Goal: Task Accomplishment & Management: Use online tool/utility

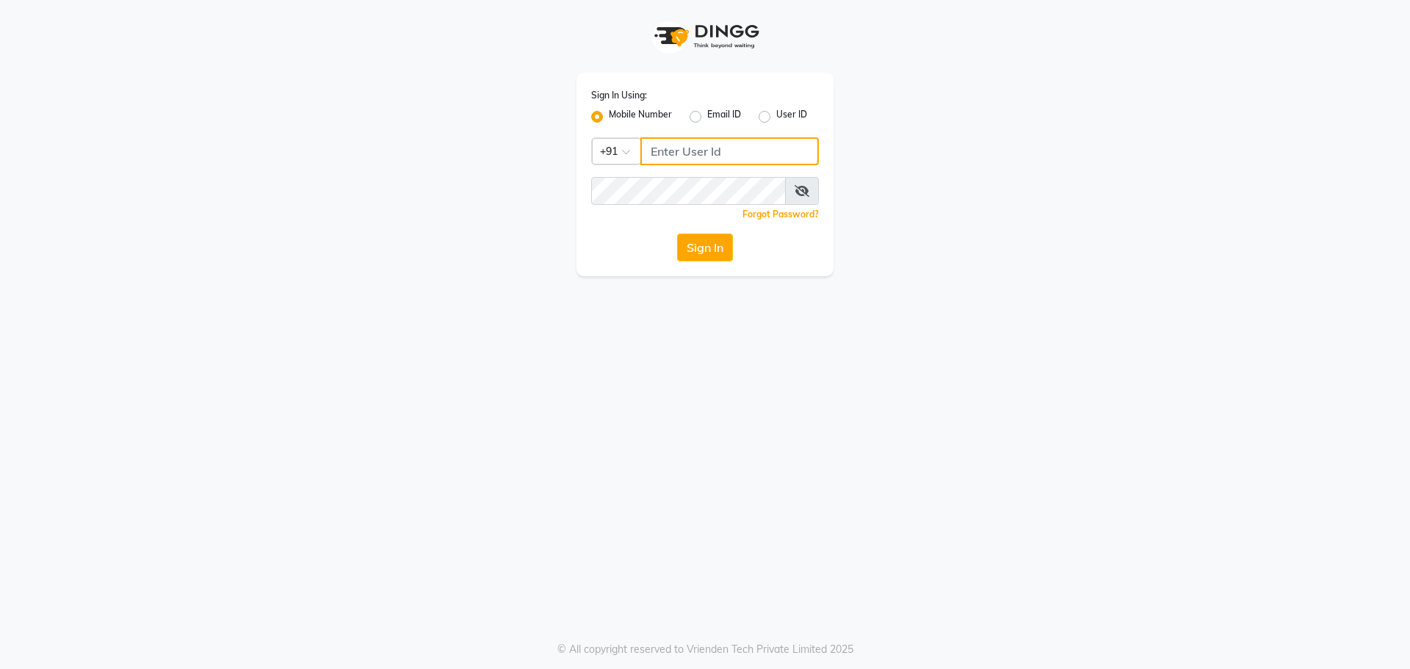
click at [693, 143] on input "Username" at bounding box center [730, 151] width 179 height 28
click at [699, 162] on input "Username" at bounding box center [730, 151] width 179 height 28
click at [701, 151] on input "Username" at bounding box center [730, 151] width 179 height 28
type input "9999921233"
click at [813, 196] on span at bounding box center [802, 191] width 34 height 28
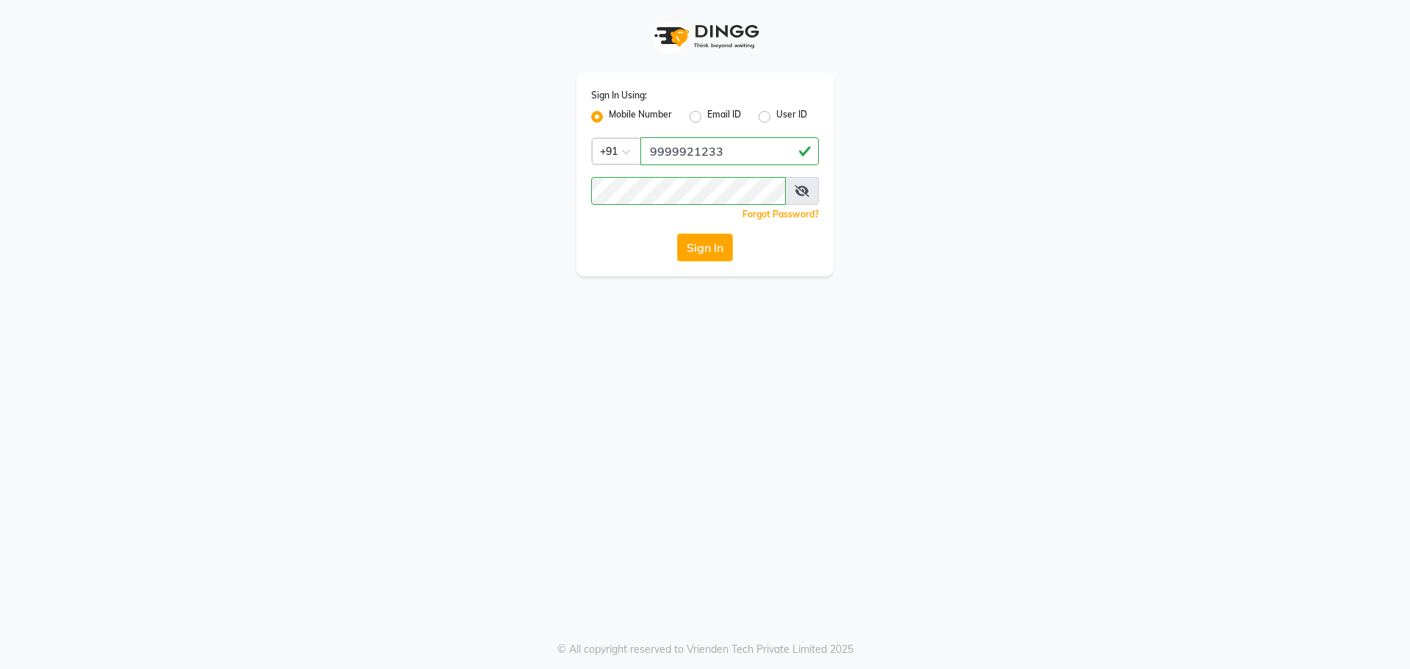
click at [801, 191] on icon at bounding box center [802, 191] width 15 height 12
click at [701, 252] on button "Sign In" at bounding box center [705, 248] width 56 height 28
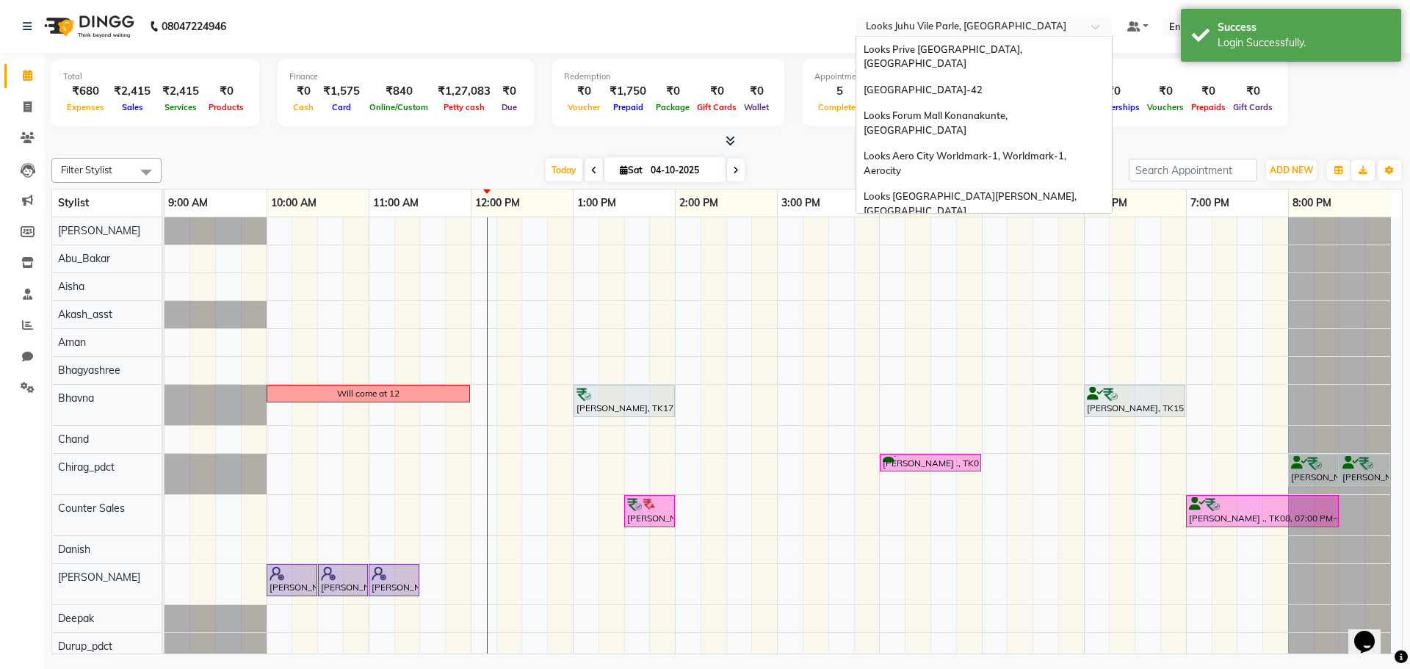
click at [1005, 25] on input "text" at bounding box center [969, 28] width 213 height 15
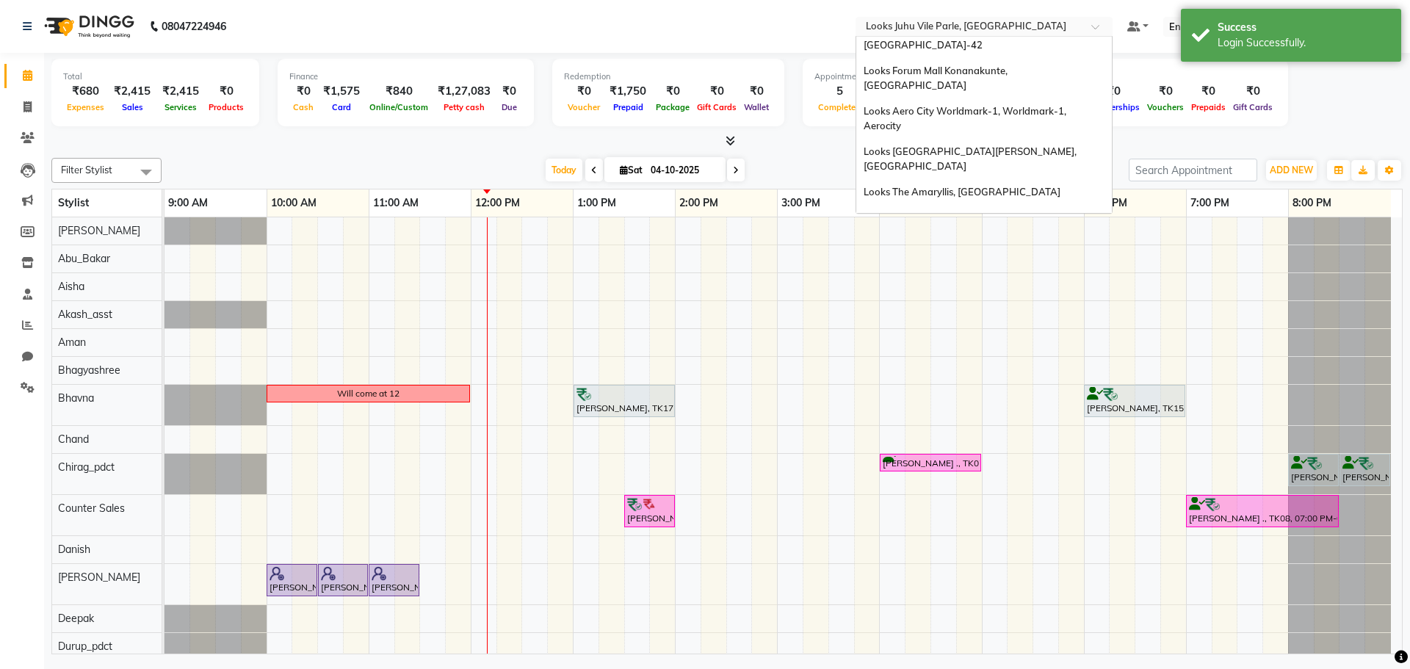
scroll to position [1, 0]
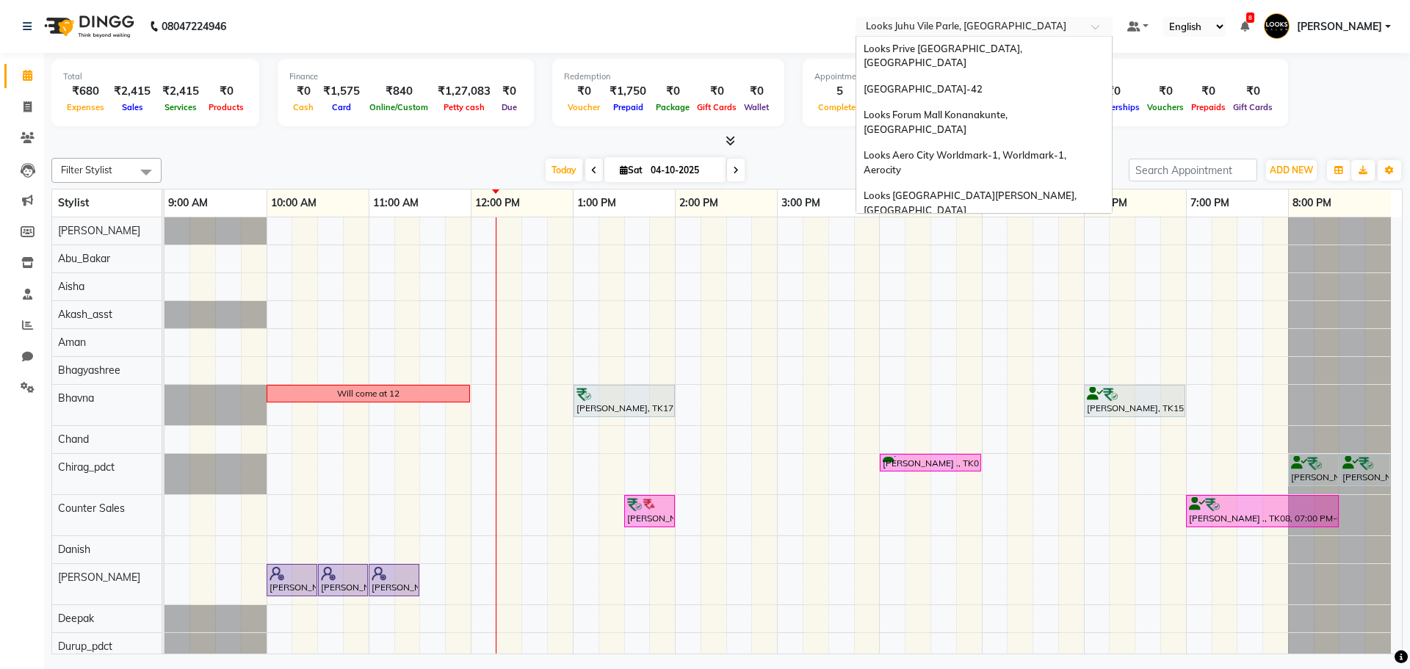
click at [808, 160] on div "[DATE] [DATE]" at bounding box center [645, 170] width 953 height 22
